Goal: Find contact information

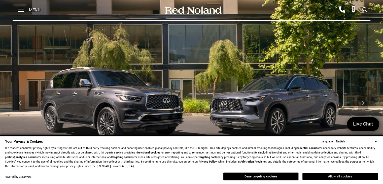
click at [349, 175] on button "Allow all cookies" at bounding box center [339, 176] width 75 height 8
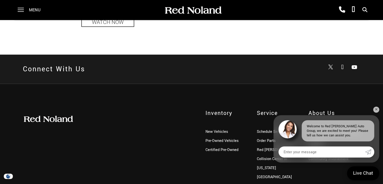
scroll to position [1241, 0]
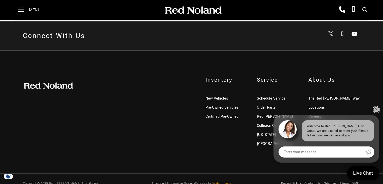
click at [376, 112] on link "✕" at bounding box center [376, 109] width 6 height 6
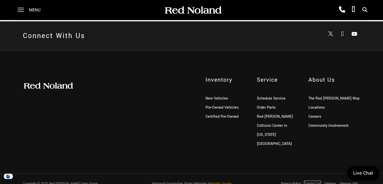
click at [309, 181] on link "Contact Us" at bounding box center [312, 183] width 16 height 5
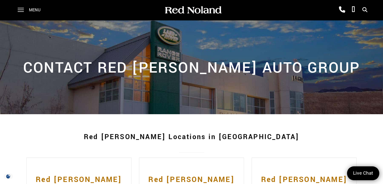
drag, startPoint x: 249, startPoint y: 104, endPoint x: 249, endPoint y: 72, distance: 31.7
drag, startPoint x: 138, startPoint y: 81, endPoint x: 138, endPoint y: 50, distance: 31.7
